Goal: Complete application form

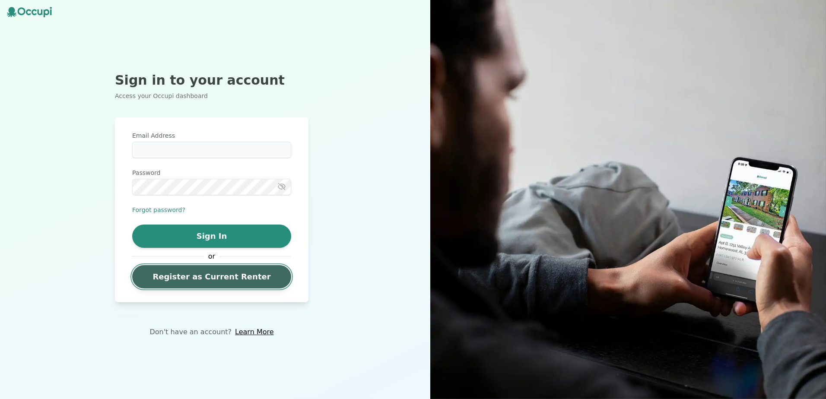
click at [234, 281] on link "Register as Current Renter" at bounding box center [211, 276] width 159 height 23
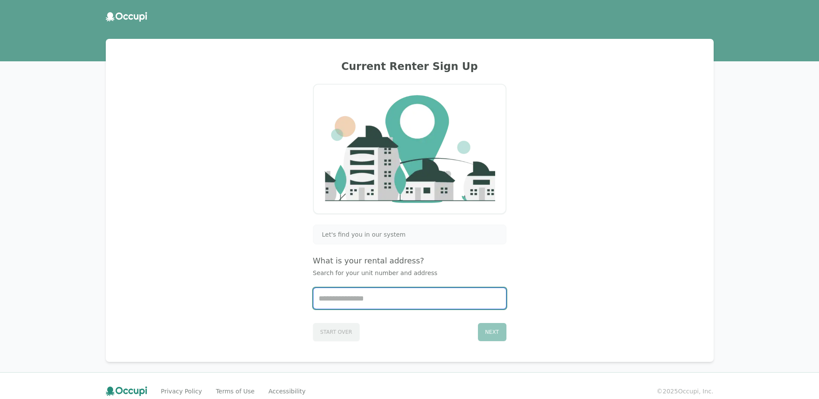
click at [421, 297] on input "Start typing..." at bounding box center [410, 298] width 193 height 21
click at [410, 323] on li "1912, 335 N. Magnolia Ave. #1912, Orlando, FL 32801" at bounding box center [410, 320] width 193 height 14
type input "**********"
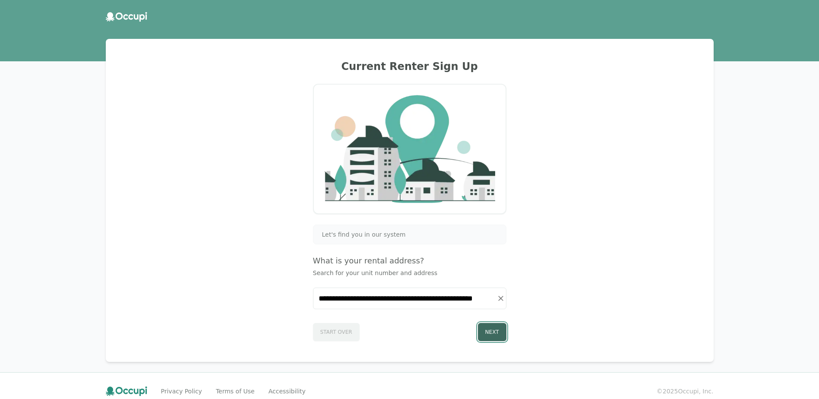
click at [493, 334] on button "Next" at bounding box center [492, 332] width 29 height 18
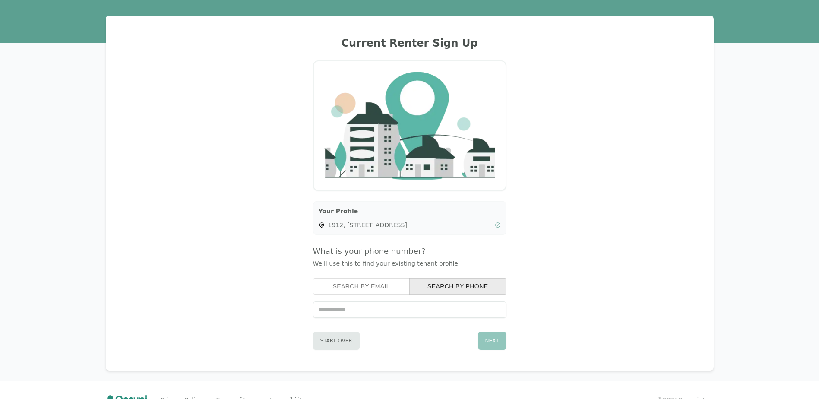
scroll to position [43, 0]
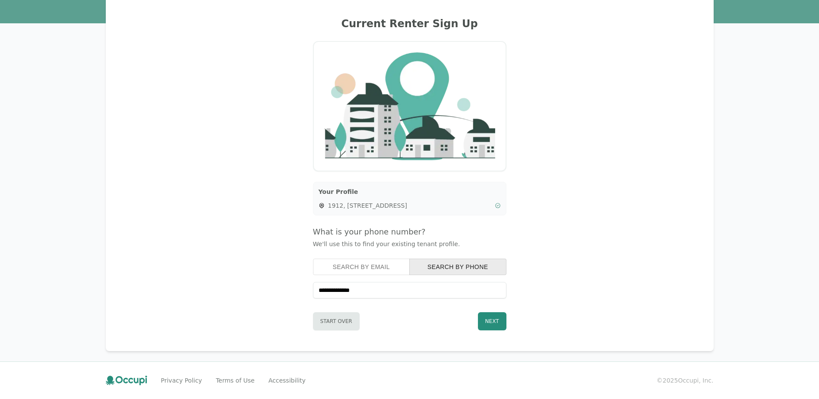
type input "**********"
click at [632, 321] on div "**********" at bounding box center [409, 173] width 587 height 334
click at [488, 323] on button "Next" at bounding box center [492, 321] width 29 height 18
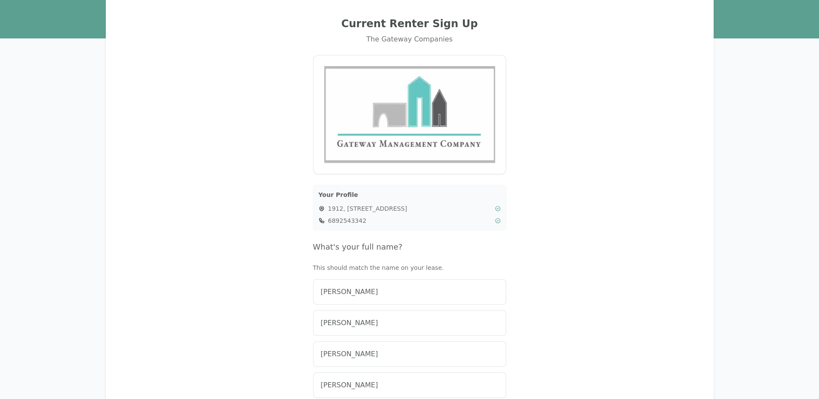
scroll to position [86, 0]
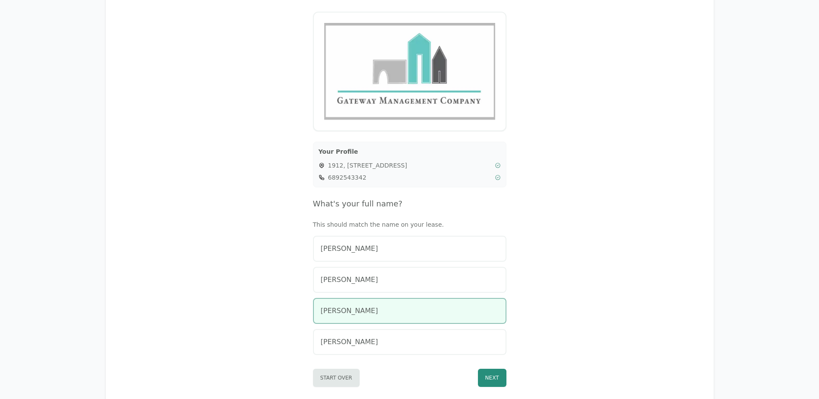
click at [373, 314] on span "Alejandra Chirinos Velasquez" at bounding box center [349, 311] width 57 height 10
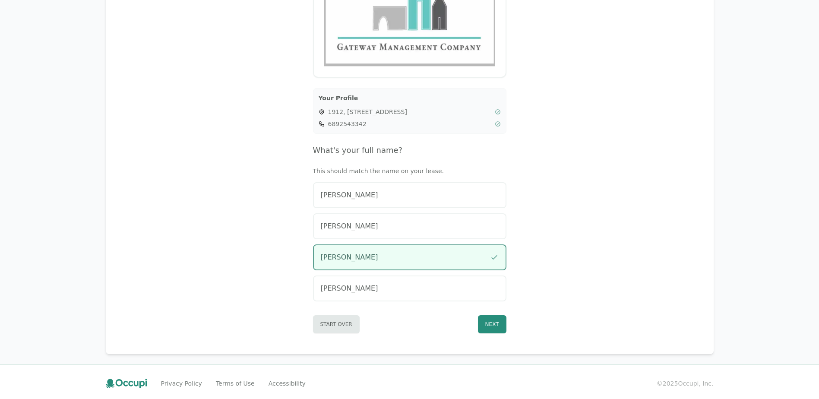
scroll to position [143, 0]
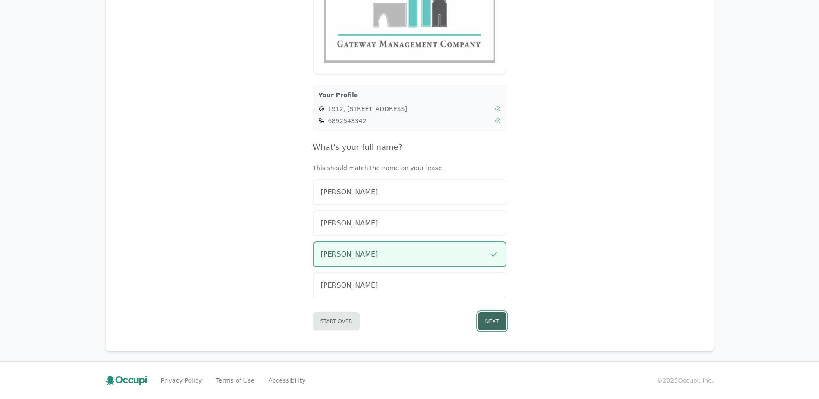
click at [496, 321] on button "Next" at bounding box center [492, 321] width 29 height 18
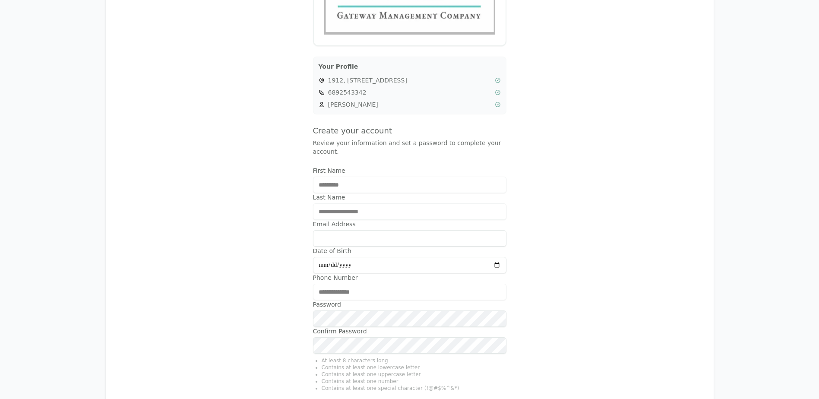
scroll to position [186, 0]
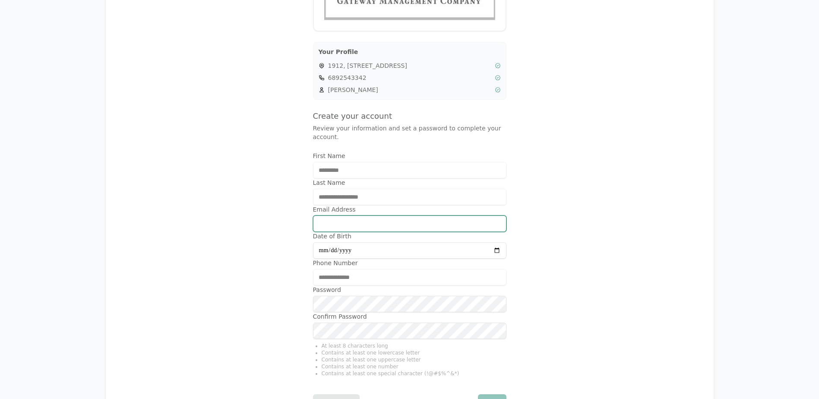
click at [336, 216] on input "Email Address" at bounding box center [410, 224] width 194 height 16
type input "**********"
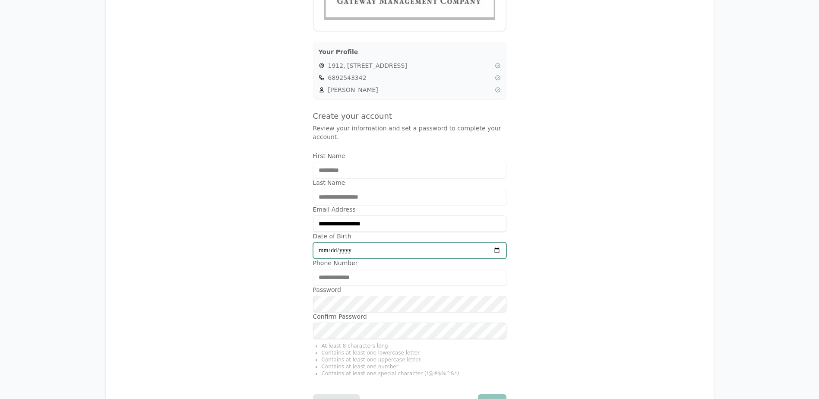
click at [376, 242] on input "Date of Birth" at bounding box center [410, 250] width 194 height 16
type input "**********"
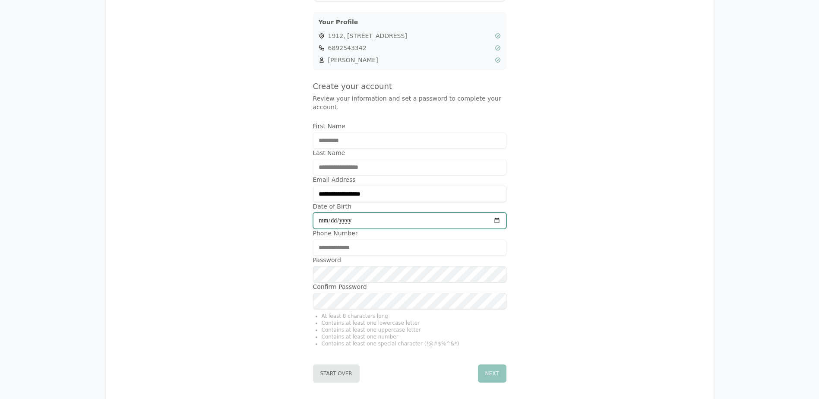
scroll to position [229, 0]
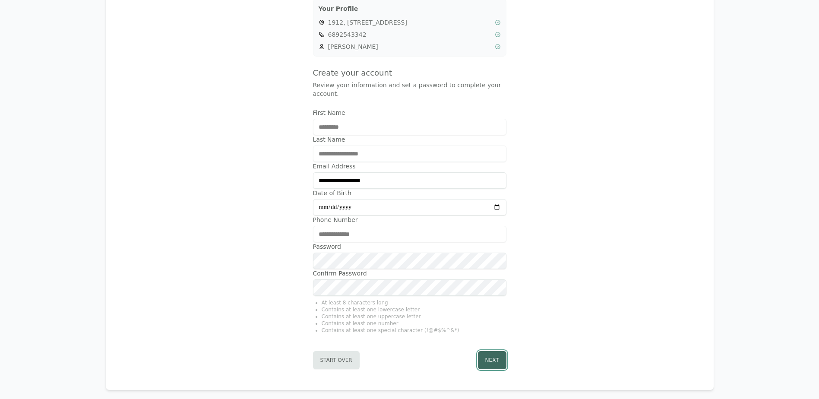
click at [489, 352] on button "Next" at bounding box center [492, 360] width 29 height 18
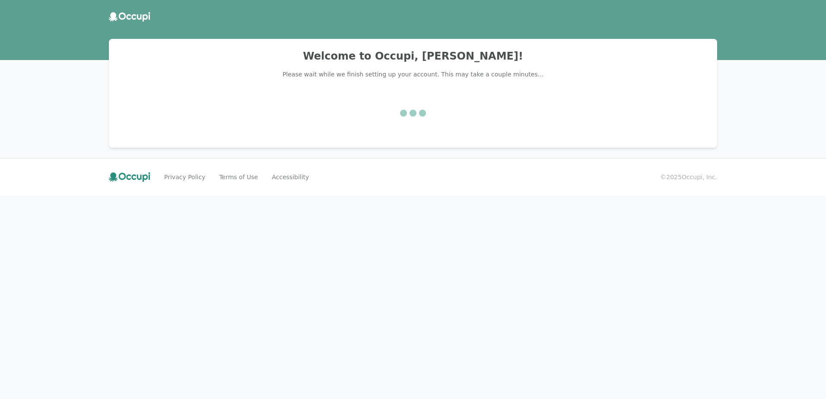
click at [127, 19] on icon at bounding box center [129, 17] width 41 height 10
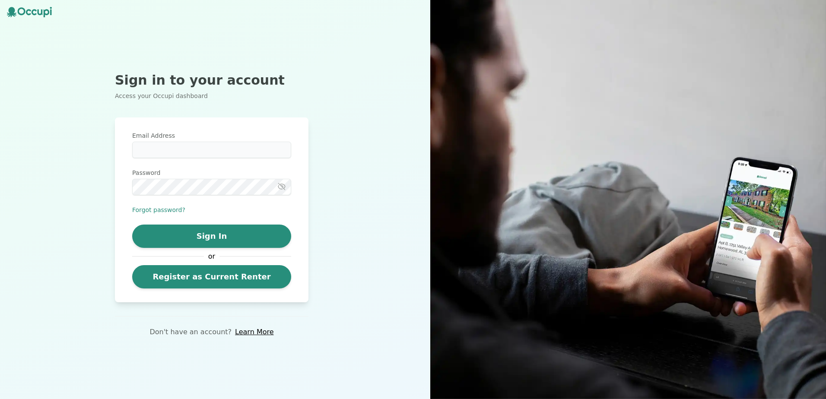
click at [162, 135] on label "Email Address" at bounding box center [211, 135] width 159 height 9
click at [162, 142] on input "Email Address" at bounding box center [211, 150] width 159 height 16
click at [163, 144] on input "Email Address" at bounding box center [211, 150] width 159 height 16
type input "**********"
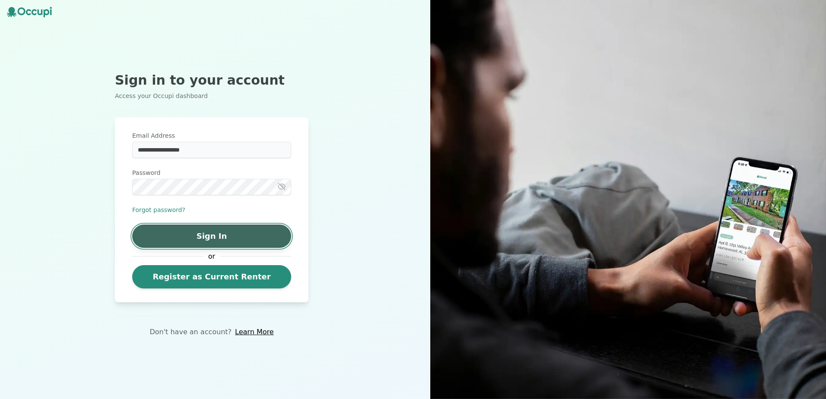
click at [248, 241] on button "Sign In" at bounding box center [211, 236] width 159 height 23
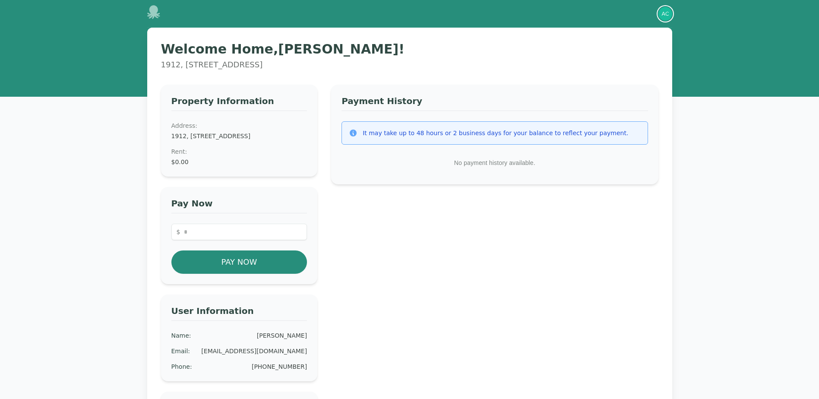
click at [666, 20] on img "button" at bounding box center [666, 14] width 14 height 14
click at [653, 34] on button "Your Profile" at bounding box center [631, 32] width 83 height 16
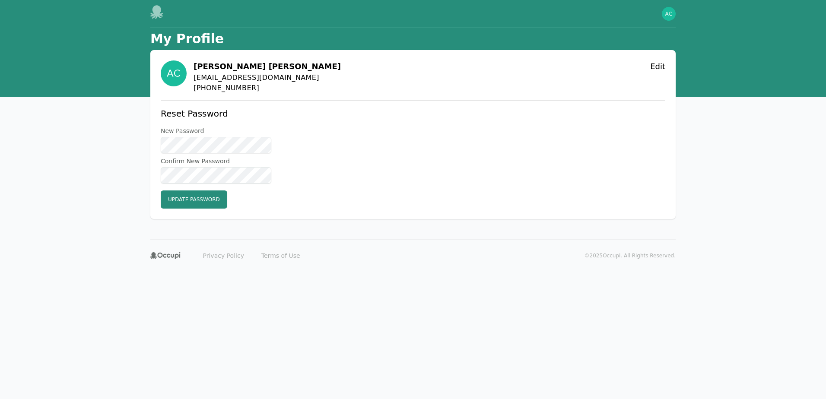
drag, startPoint x: 240, startPoint y: 75, endPoint x: 235, endPoint y: 75, distance: 4.8
click at [235, 75] on span "aledayeli@gmail.com" at bounding box center [267, 78] width 147 height 10
drag, startPoint x: 235, startPoint y: 75, endPoint x: 186, endPoint y: 75, distance: 49.2
click at [186, 75] on img at bounding box center [174, 73] width 26 height 26
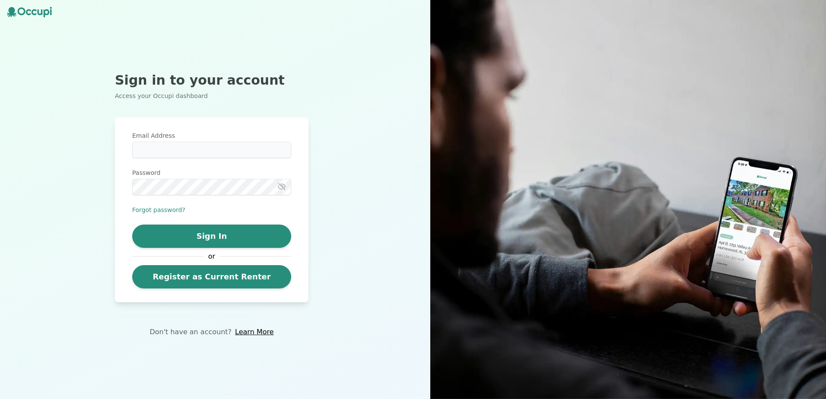
click at [32, 11] on icon at bounding box center [34, 12] width 5 height 6
